Goal: Task Accomplishment & Management: Manage account settings

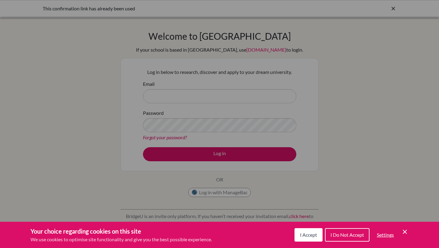
click at [302, 236] on span "I Accept" at bounding box center [308, 234] width 17 height 6
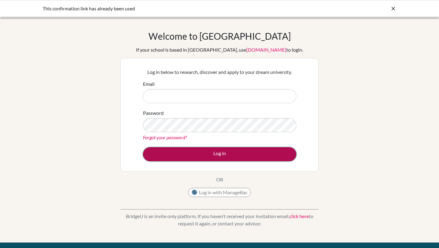
click at [204, 154] on button "Log in" at bounding box center [219, 154] width 153 height 14
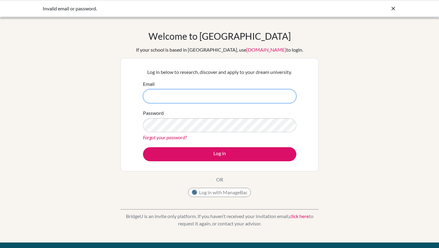
type input "[EMAIL_ADDRESS][DOMAIN_NAME]"
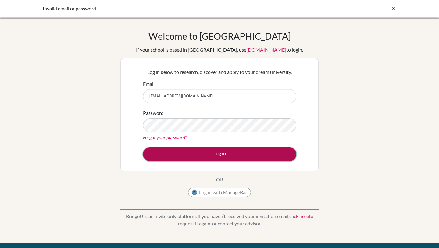
click at [210, 151] on button "Log in" at bounding box center [219, 154] width 153 height 14
